Goal: Task Accomplishment & Management: Complete application form

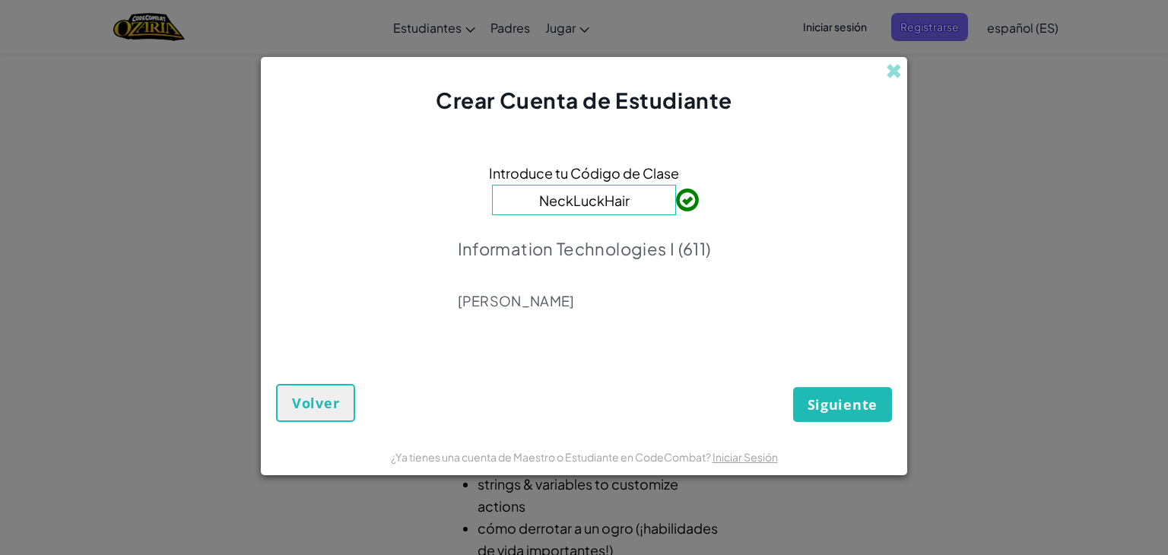
click at [647, 201] on input "NeckLuckHair" at bounding box center [584, 200] width 184 height 30
click at [818, 401] on span "Siguiente" at bounding box center [842, 404] width 70 height 18
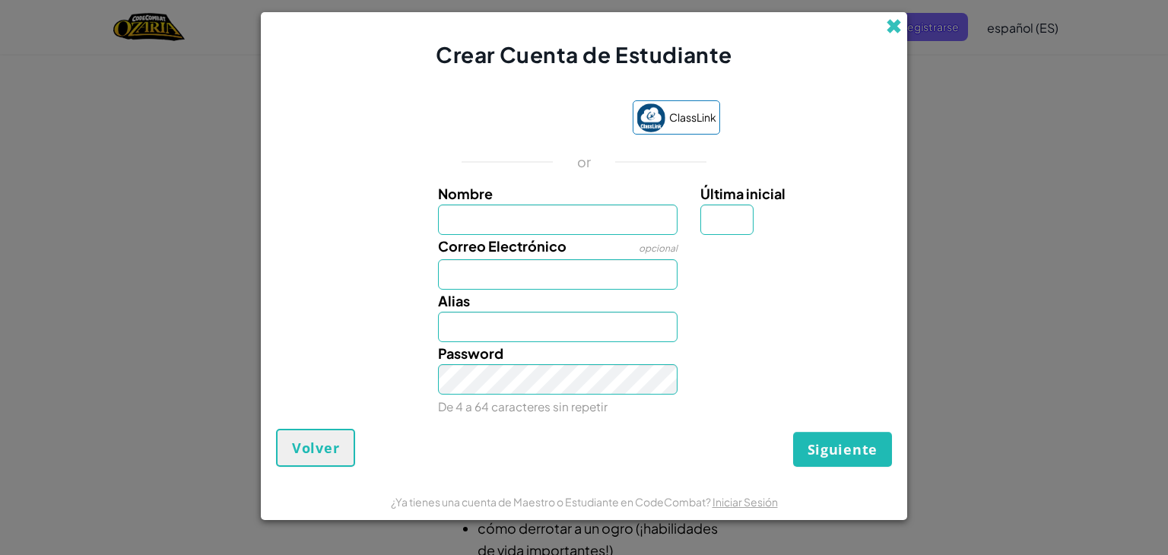
click at [891, 29] on span at bounding box center [894, 26] width 16 height 16
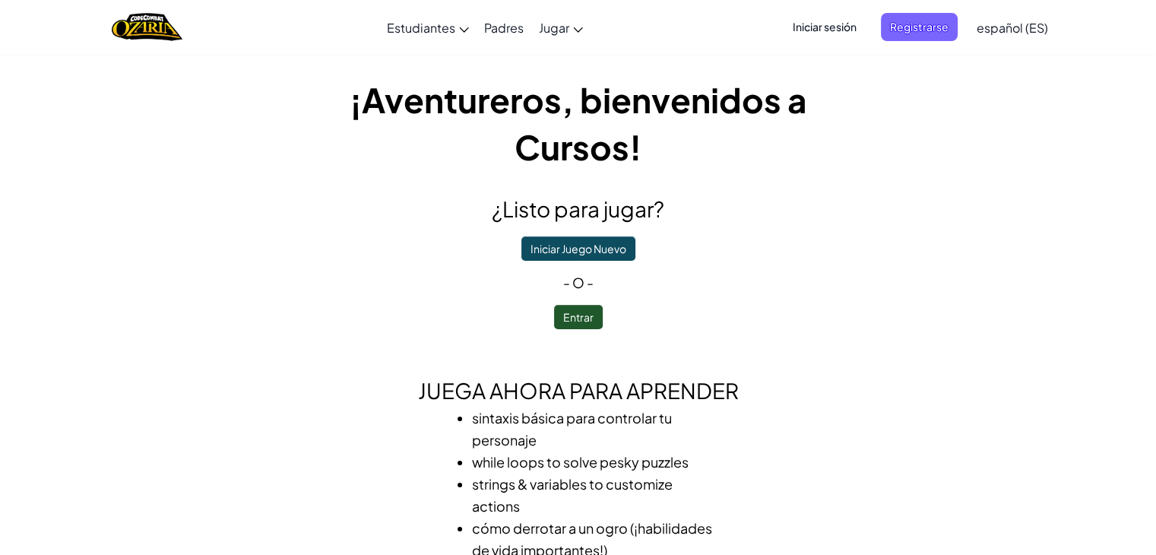
click at [837, 24] on span "Iniciar sesión" at bounding box center [825, 27] width 82 height 28
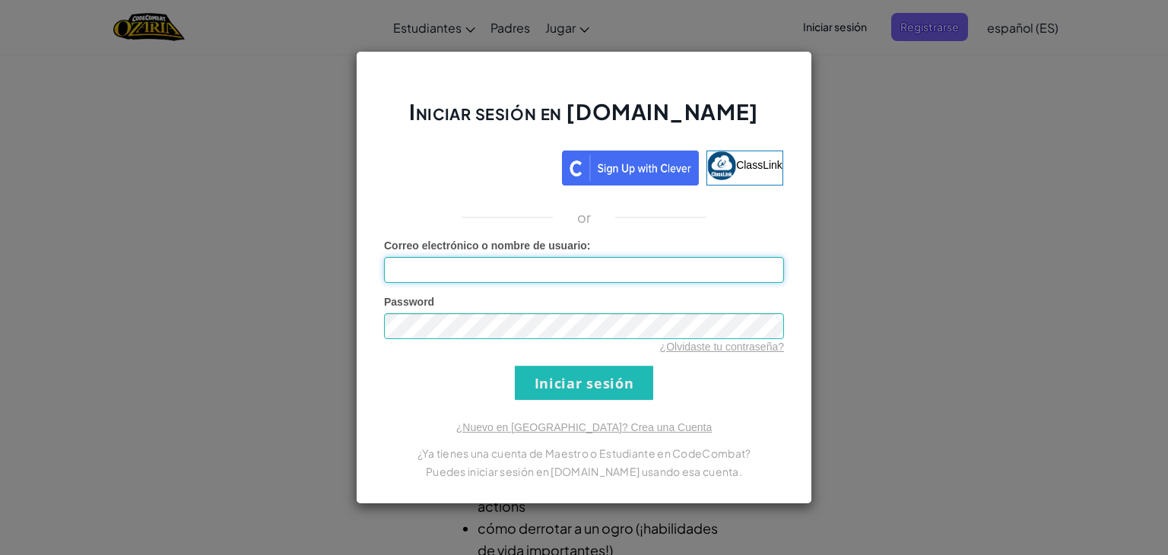
click at [550, 277] on input "Correo electrónico o nombre de usuario :" at bounding box center [584, 270] width 400 height 26
type input "[PERSON_NAME]"
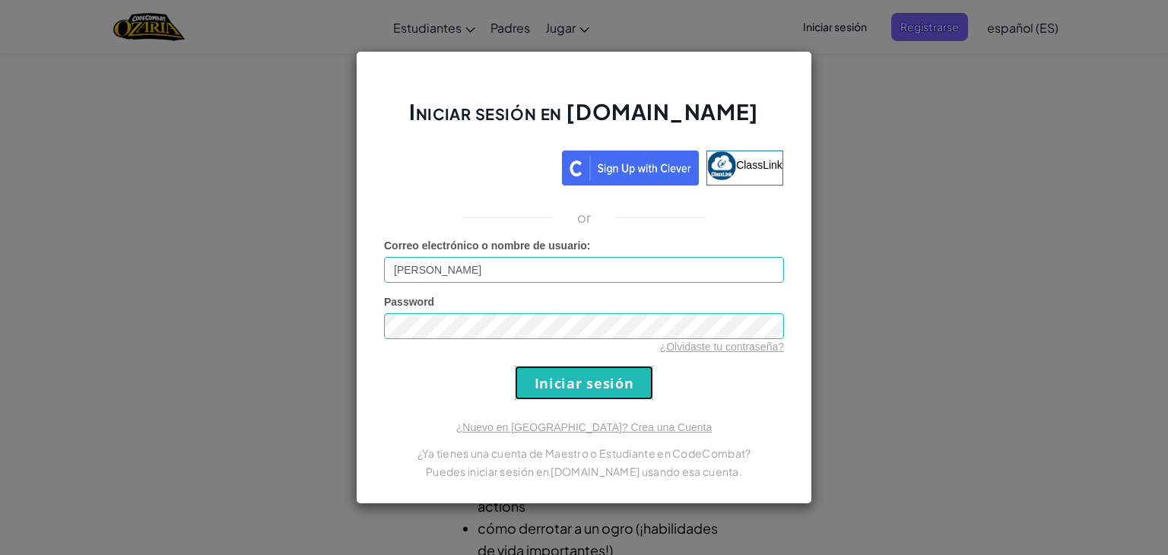
click at [620, 385] on input "Iniciar sesión" at bounding box center [584, 383] width 138 height 34
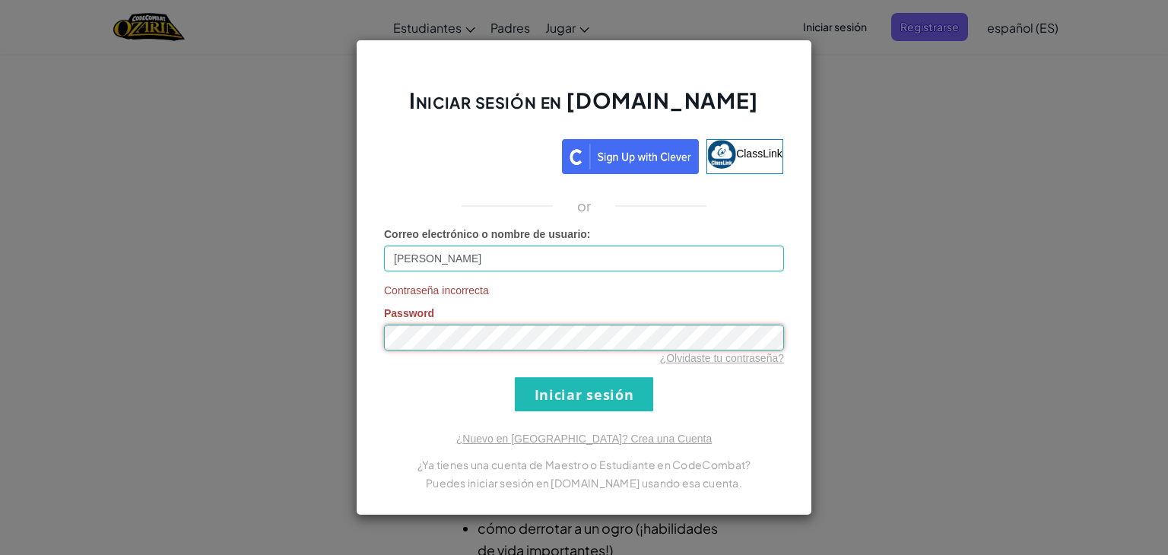
click at [0, 279] on div "Iniciar sesión en [DOMAIN_NAME] ClassLink or Correo electrónico o nombre de usu…" at bounding box center [584, 277] width 1168 height 555
click at [515, 377] on input "Iniciar sesión" at bounding box center [584, 394] width 138 height 34
click at [0, 337] on div "Iniciar sesión en [DOMAIN_NAME] ClassLink or Correo electrónico o nombre de usu…" at bounding box center [584, 277] width 1168 height 555
click at [569, 384] on input "Iniciar sesión" at bounding box center [584, 394] width 138 height 34
